Goal: Find specific page/section: Find specific page/section

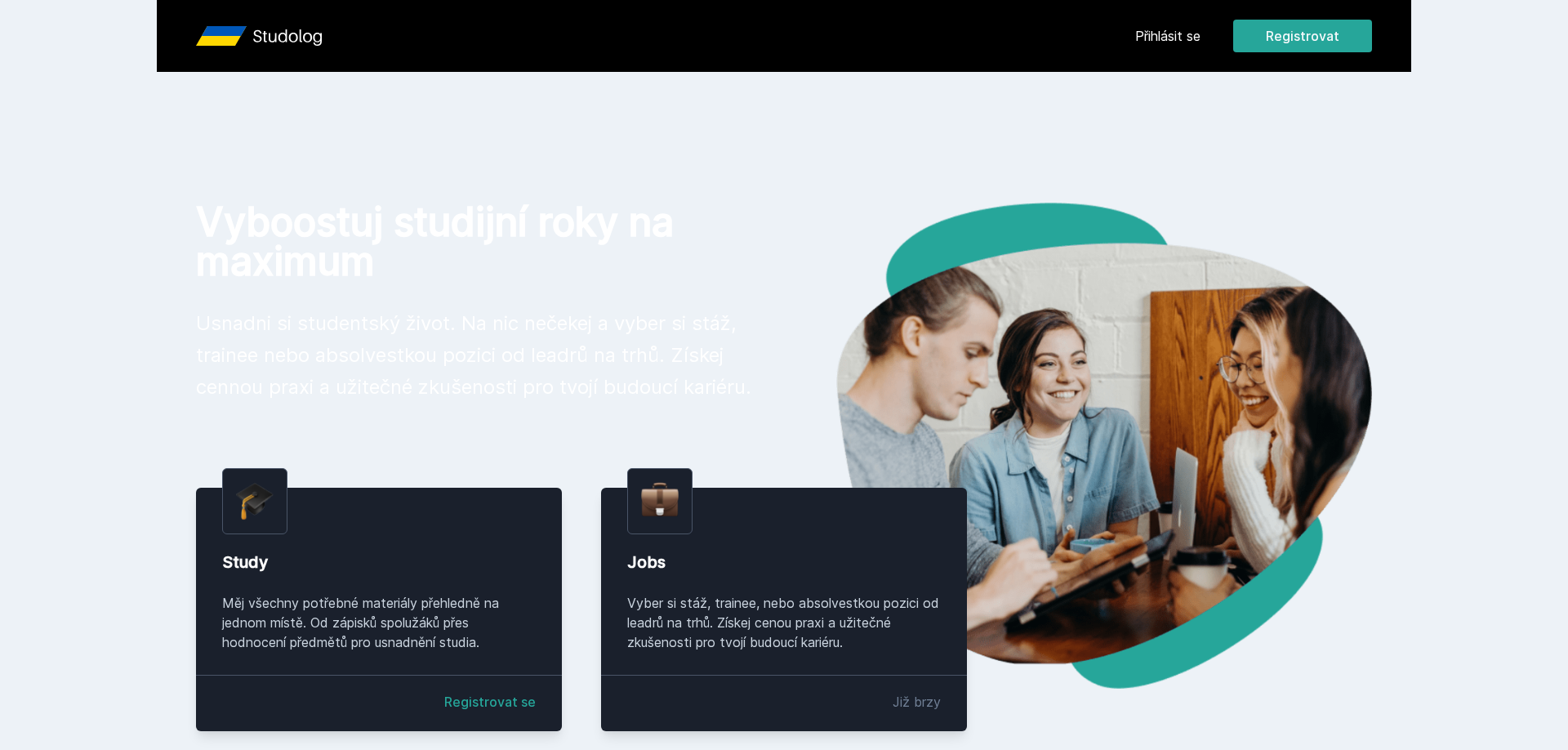
click at [1176, 38] on link "Přihlásit se" at bounding box center [1168, 36] width 65 height 19
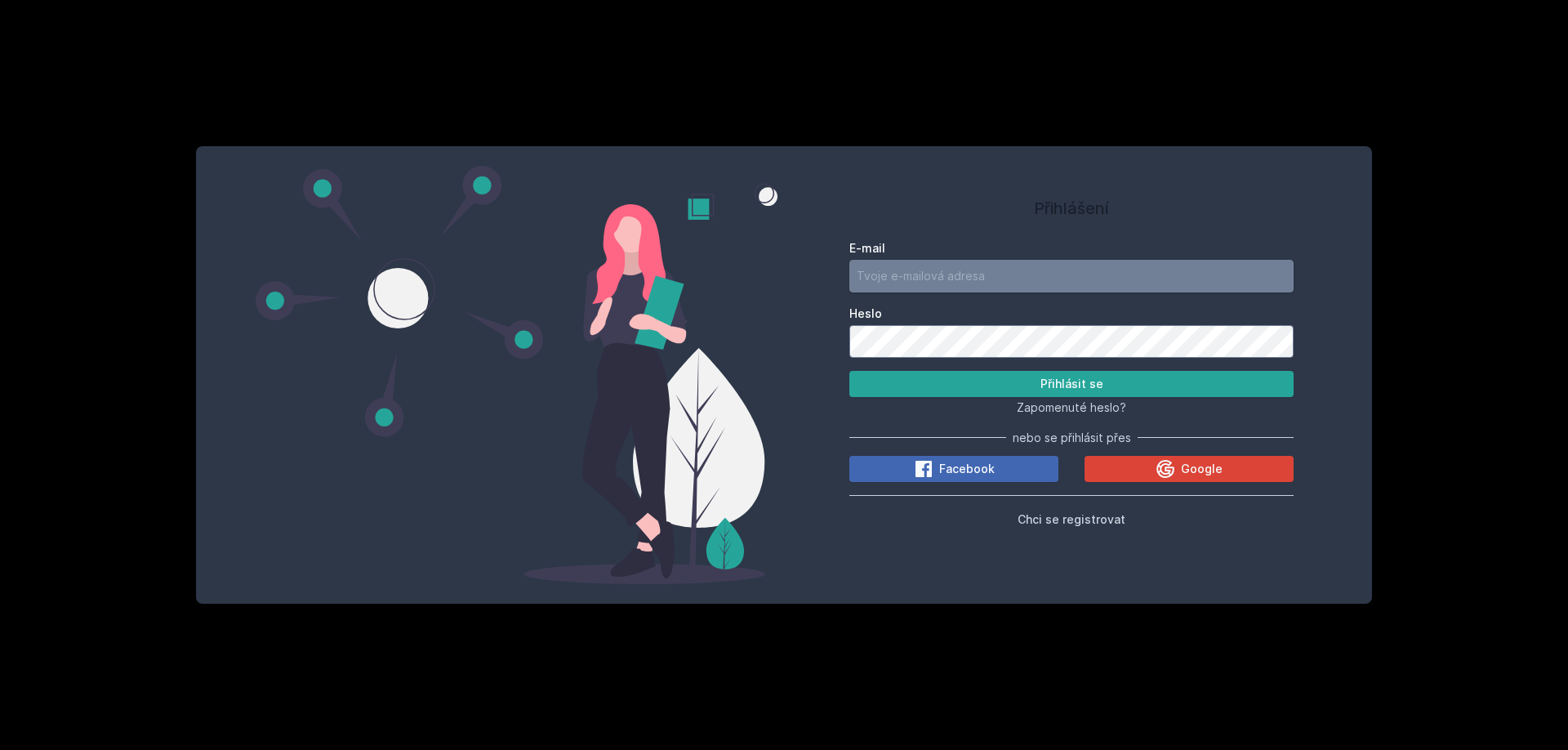
click at [1097, 279] on input "E-mail" at bounding box center [1072, 277] width 444 height 33
type input "[EMAIL_ADDRESS][DOMAIN_NAME]"
click at [1023, 378] on button "Přihlásit se" at bounding box center [1072, 384] width 444 height 27
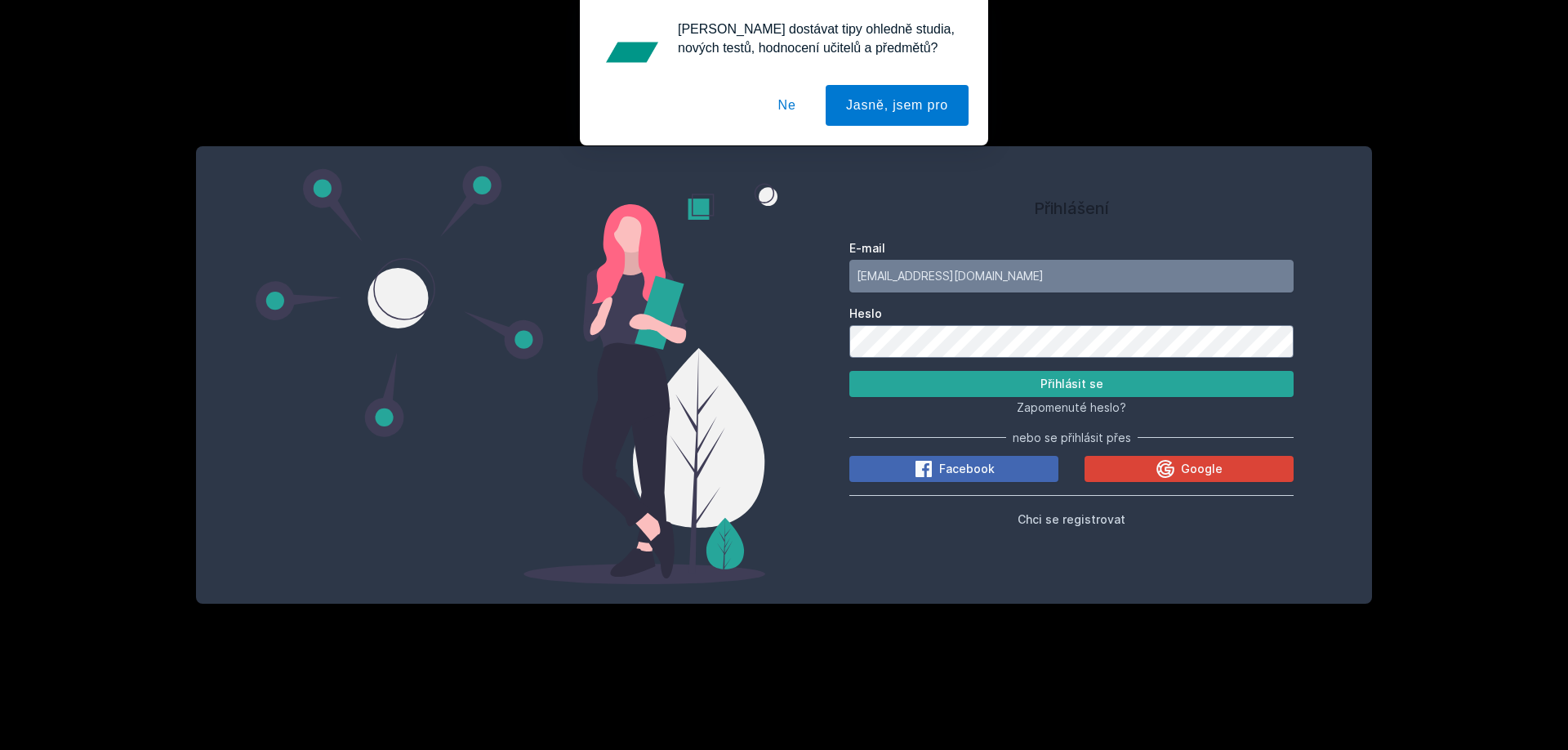
click at [799, 96] on button "Ne" at bounding box center [788, 105] width 59 height 41
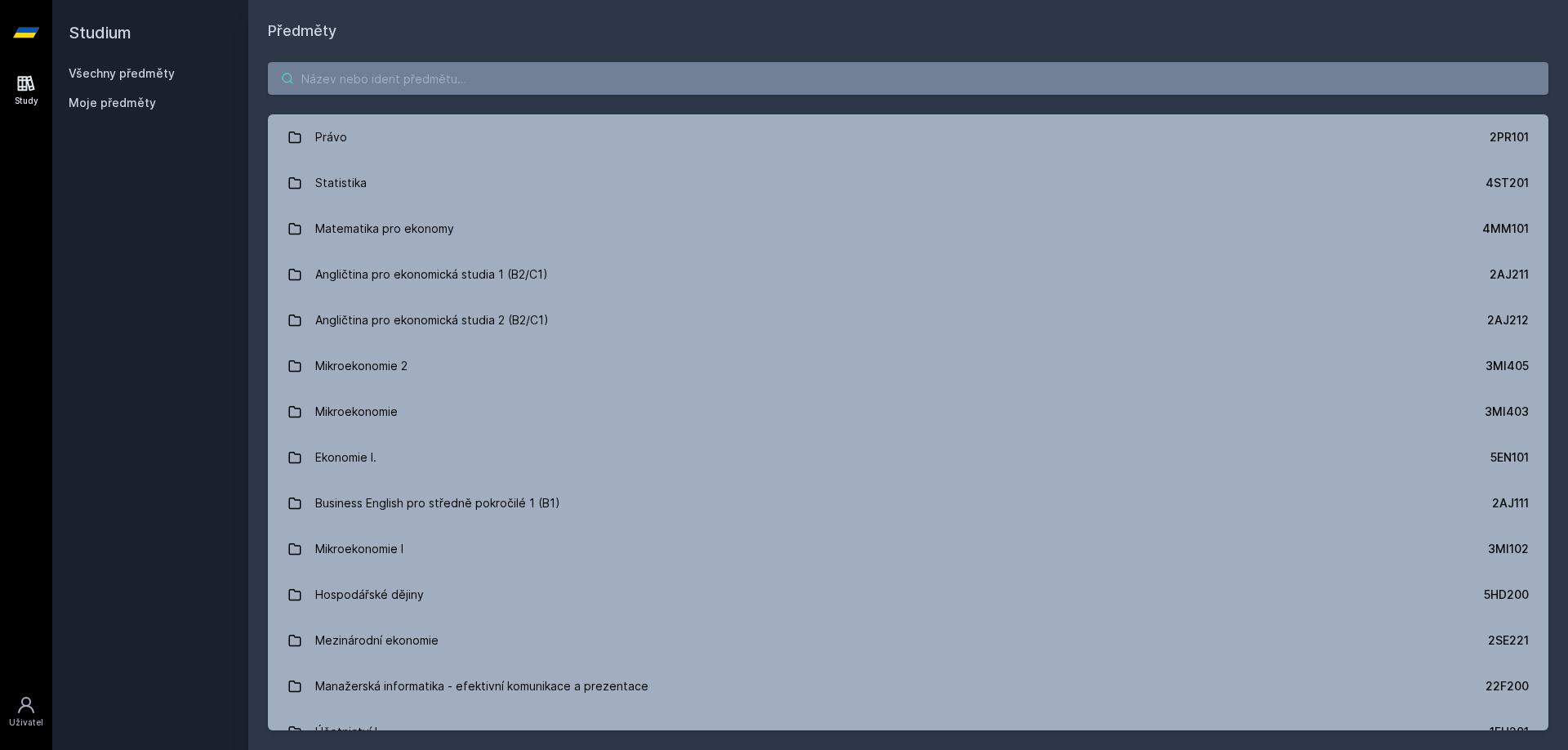
click at [779, 79] on input "search" at bounding box center [909, 79] width 1281 height 33
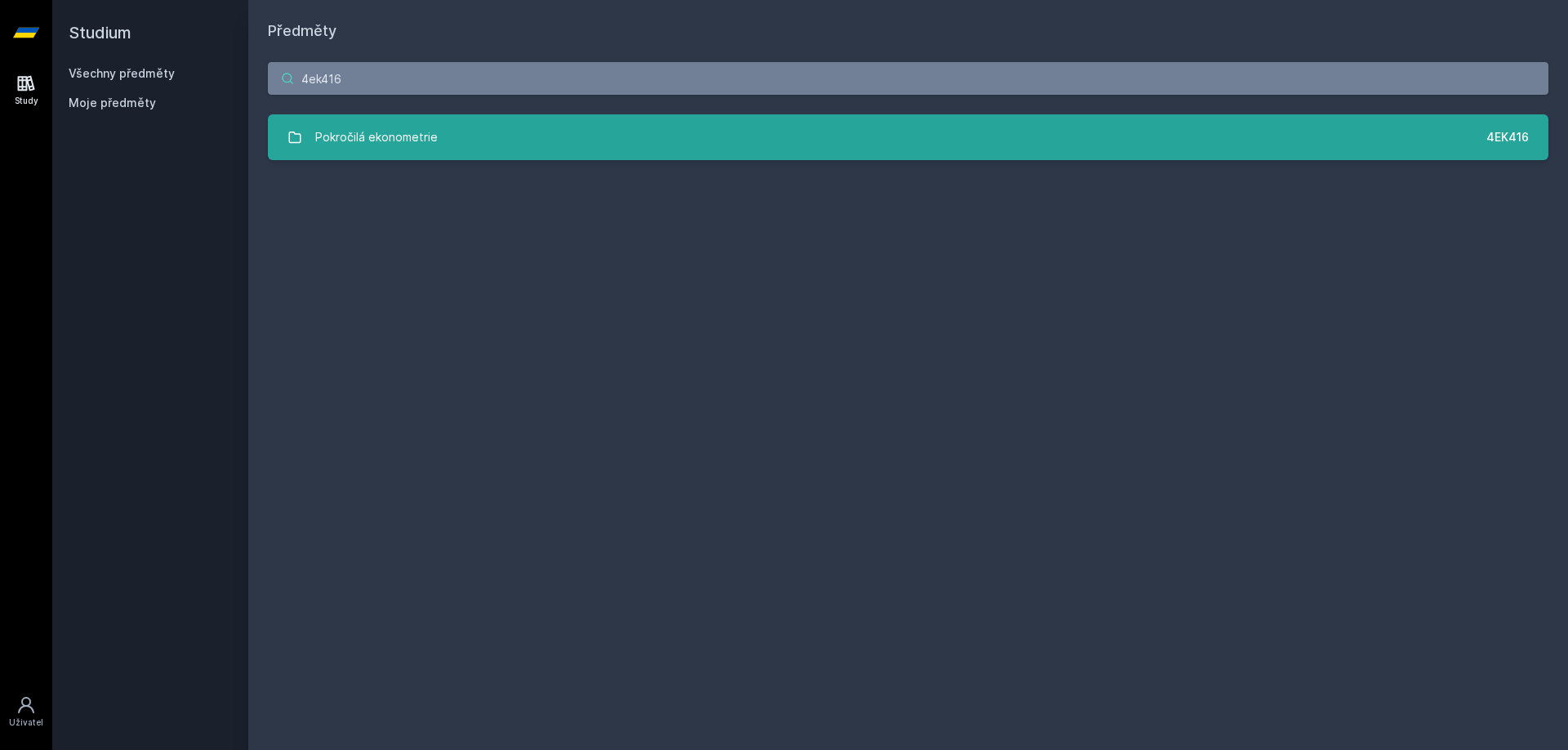
type input "4ek416"
click at [571, 137] on link "Pokročilá ekonometrie 4EK416" at bounding box center [909, 137] width 1281 height 46
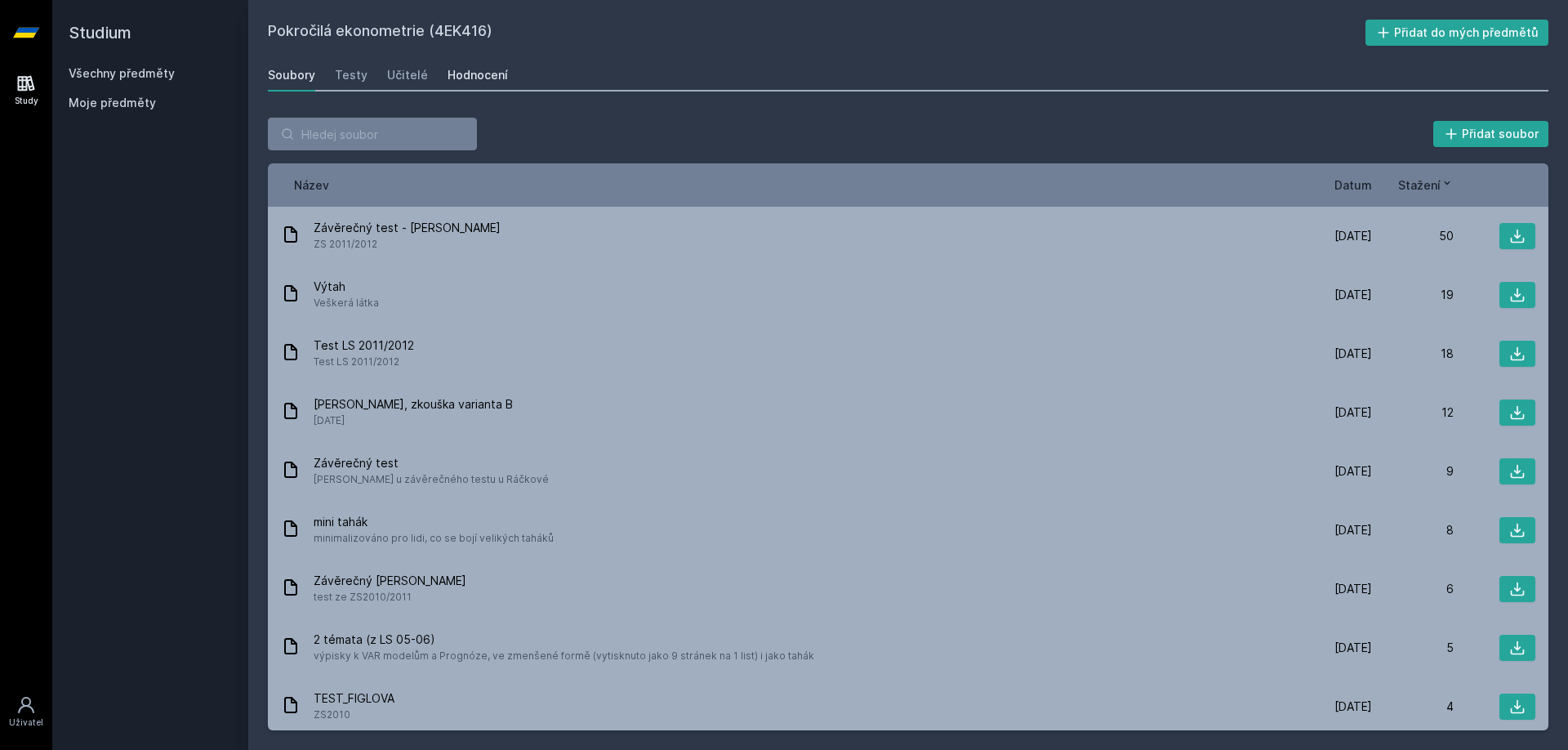
click at [465, 73] on div "Hodnocení" at bounding box center [478, 75] width 60 height 16
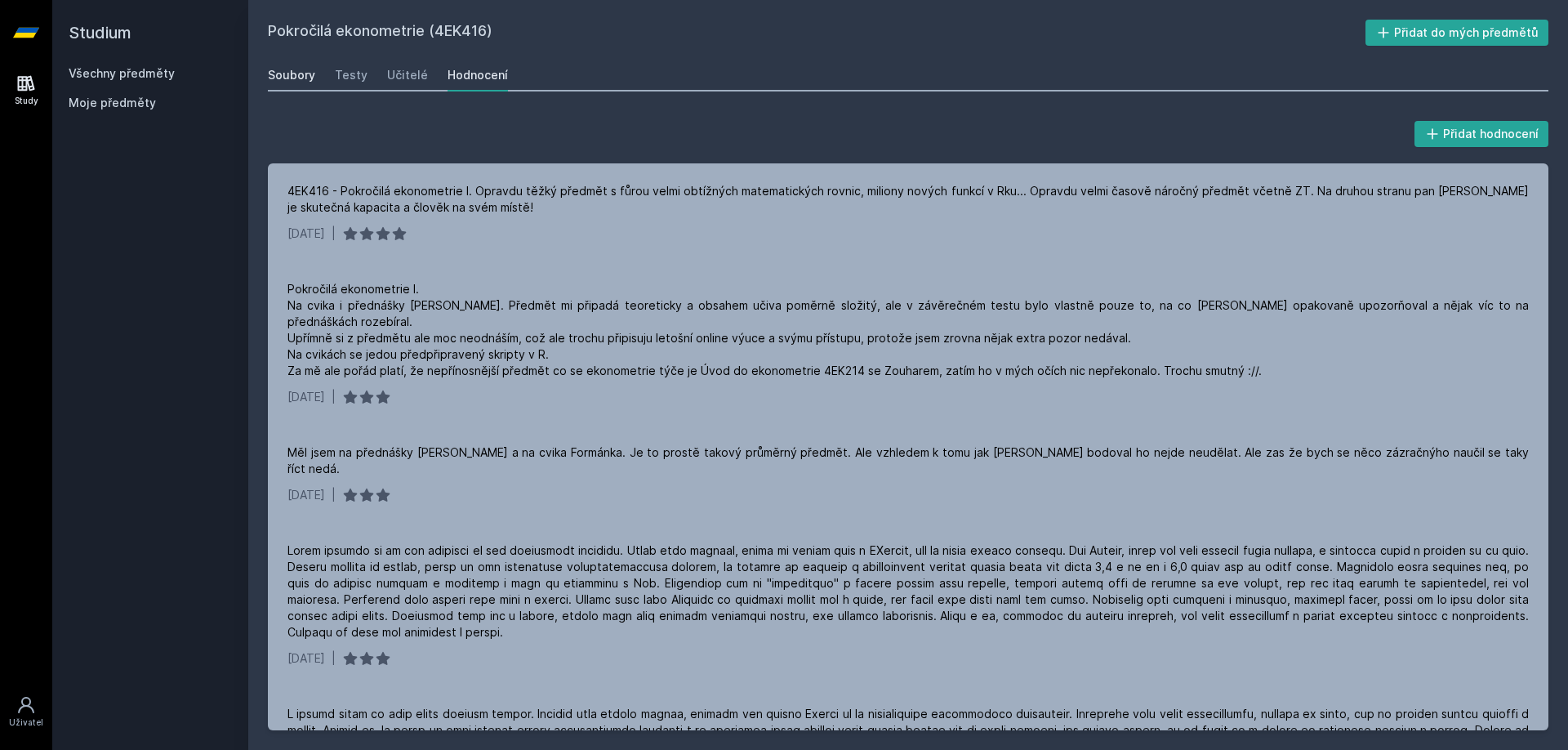
click at [299, 69] on div "Soubory" at bounding box center [292, 75] width 48 height 16
